Goal: Communication & Community: Share content

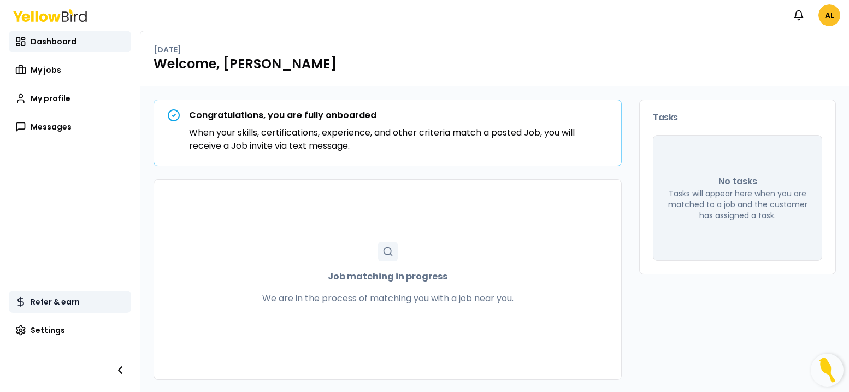
click at [54, 299] on span "Refer & earn" at bounding box center [55, 301] width 49 height 11
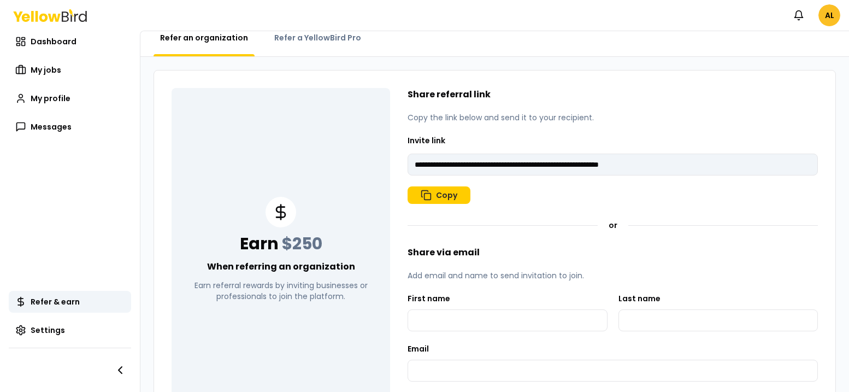
scroll to position [38, 0]
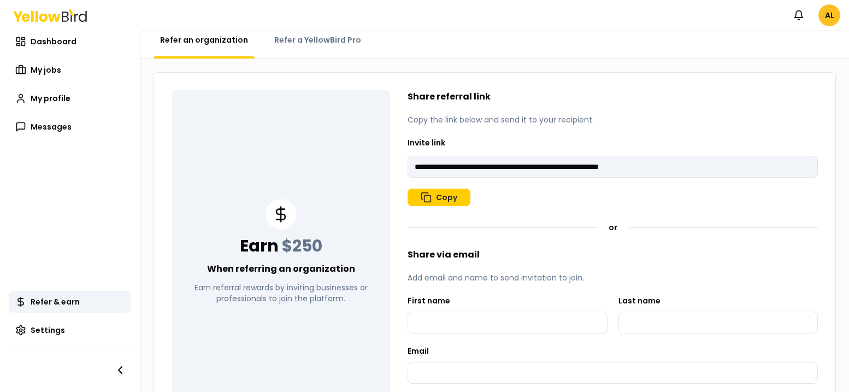
click at [338, 34] on div "Refer & earn Refer an organization Refer a YellowBird Pro" at bounding box center [494, 26] width 708 height 66
click at [335, 41] on span "Refer a YellowBird Pro" at bounding box center [317, 39] width 87 height 11
type input "**********"
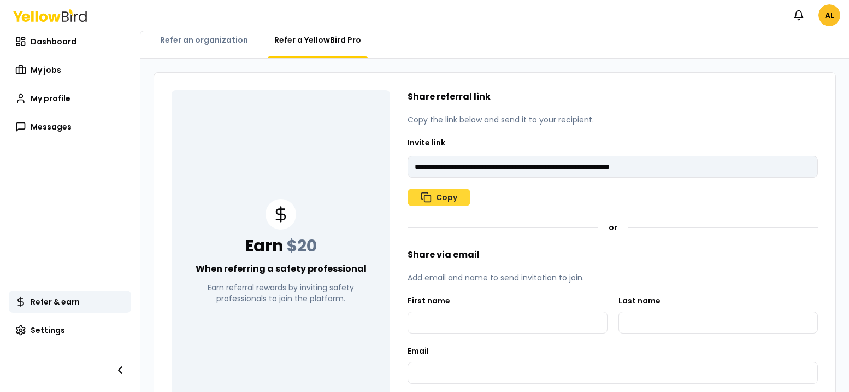
click at [433, 195] on button "Copy" at bounding box center [439, 196] width 63 height 17
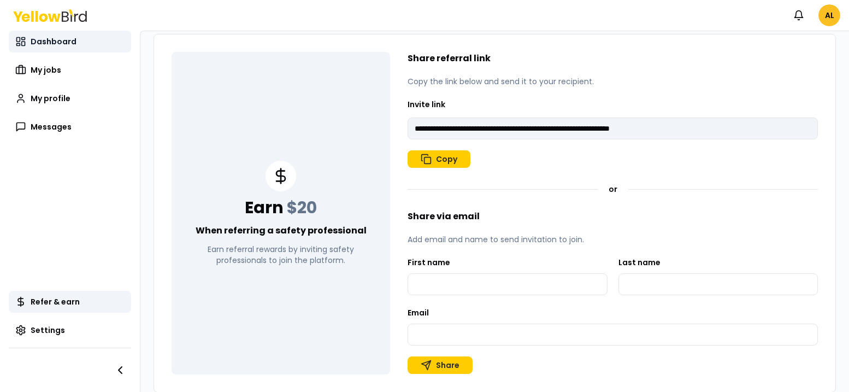
click at [66, 45] on span "Dashboard" at bounding box center [54, 41] width 46 height 11
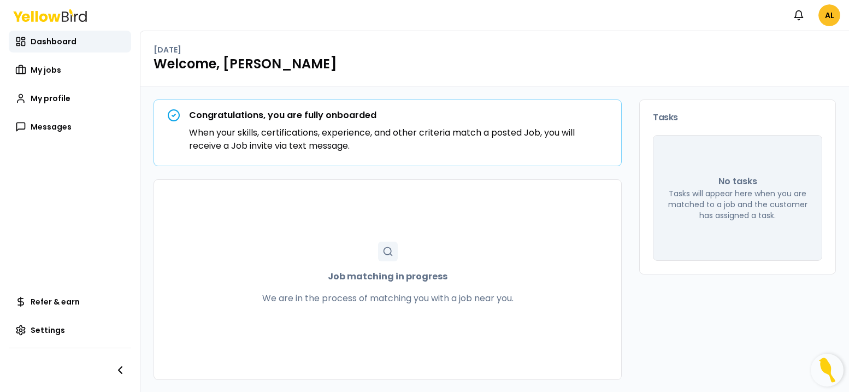
scroll to position [1, 0]
